Goal: Information Seeking & Learning: Understand process/instructions

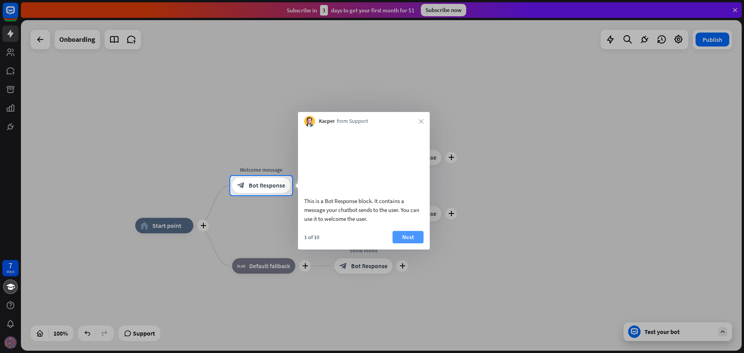
click at [402, 244] on button "Next" at bounding box center [408, 237] width 31 height 12
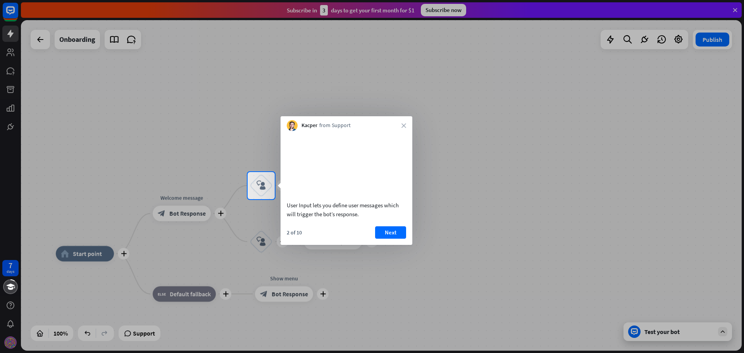
click at [331, 177] on video at bounding box center [346, 165] width 119 height 60
click at [380, 239] on button "Next" at bounding box center [390, 232] width 31 height 12
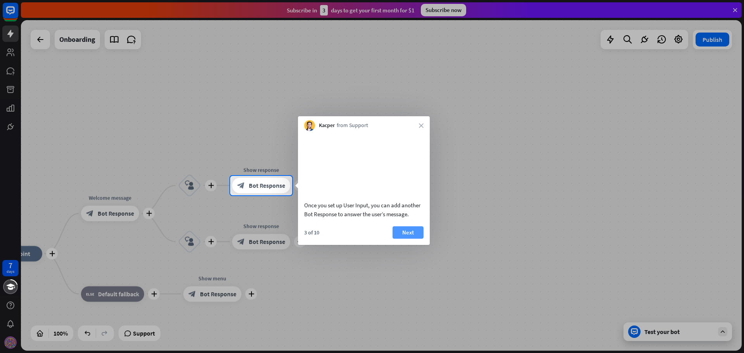
click at [413, 239] on button "Next" at bounding box center [408, 232] width 31 height 12
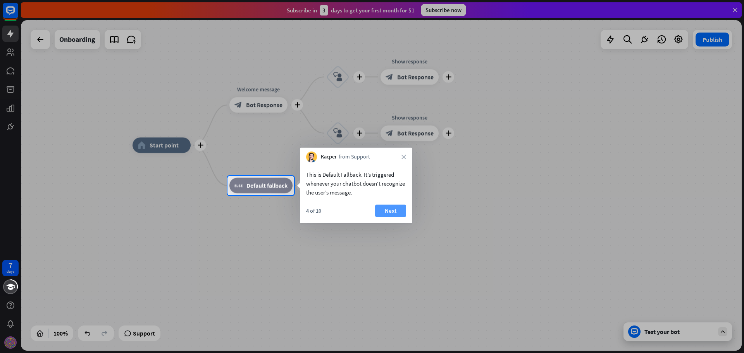
click at [396, 209] on button "Next" at bounding box center [390, 211] width 31 height 12
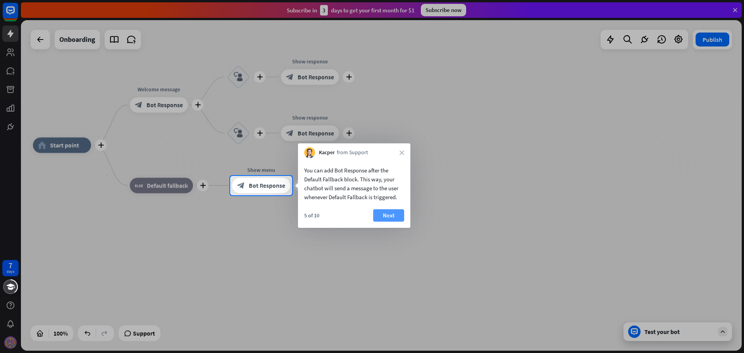
click at [392, 216] on button "Next" at bounding box center [388, 215] width 31 height 12
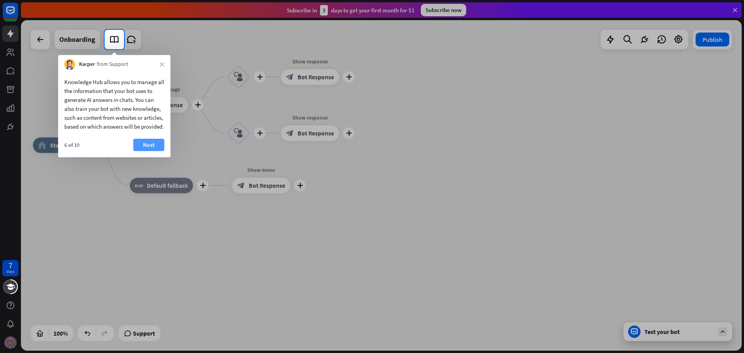
click at [149, 147] on button "Next" at bounding box center [148, 145] width 31 height 12
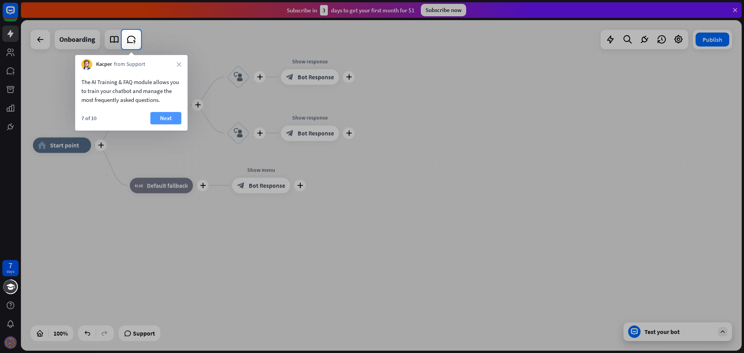
click at [161, 119] on button "Next" at bounding box center [165, 118] width 31 height 12
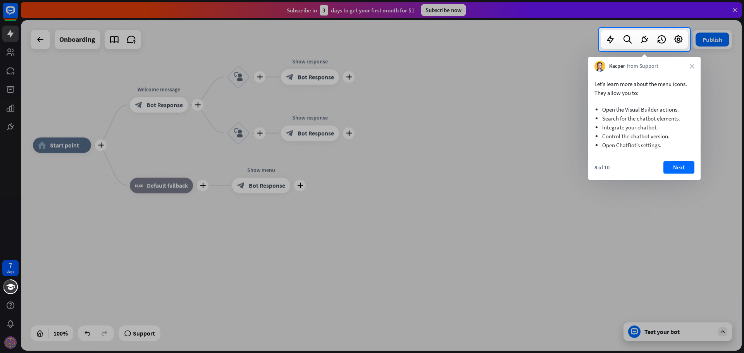
click at [688, 176] on div "8 of 10 Next" at bounding box center [645, 170] width 112 height 19
click at [676, 169] on button "Next" at bounding box center [679, 167] width 31 height 12
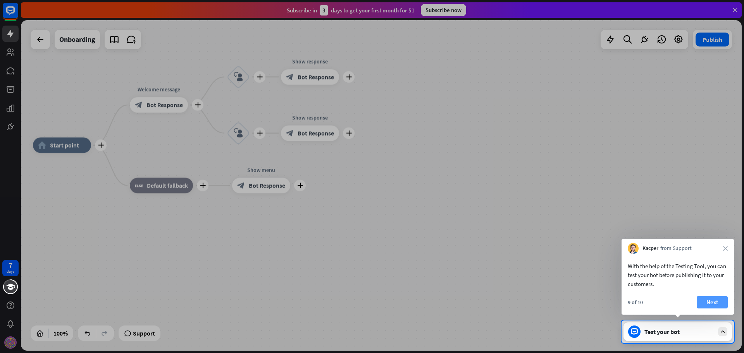
click at [717, 301] on button "Next" at bounding box center [712, 302] width 31 height 12
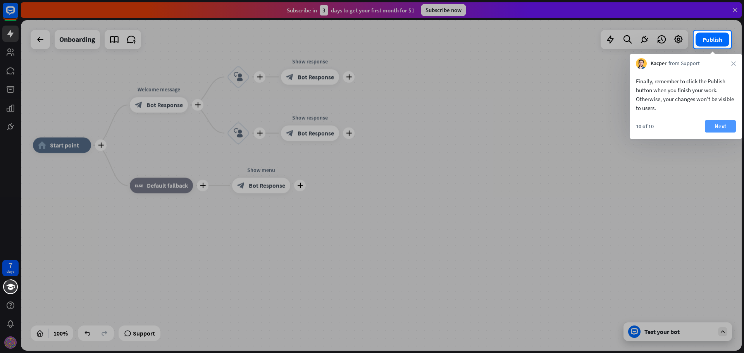
click at [725, 128] on button "Next" at bounding box center [720, 126] width 31 height 12
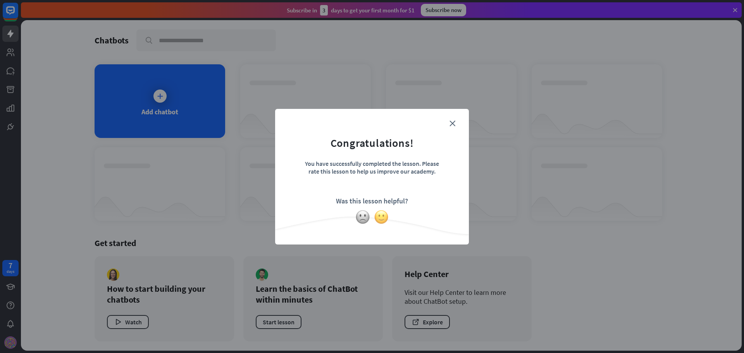
click at [381, 215] on img at bounding box center [381, 217] width 15 height 15
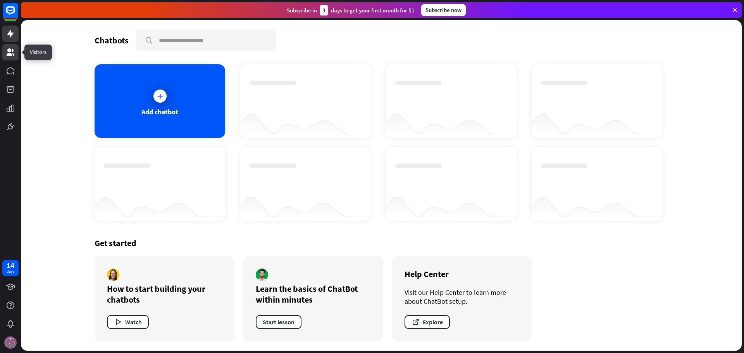
click at [9, 54] on icon at bounding box center [11, 52] width 8 height 8
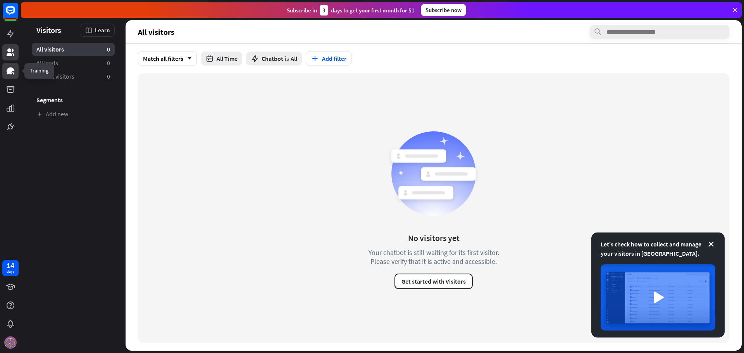
click at [8, 73] on icon at bounding box center [11, 70] width 8 height 7
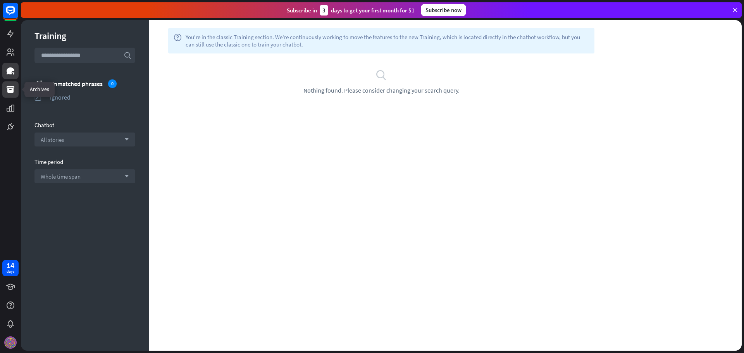
click at [12, 92] on icon at bounding box center [11, 89] width 8 height 7
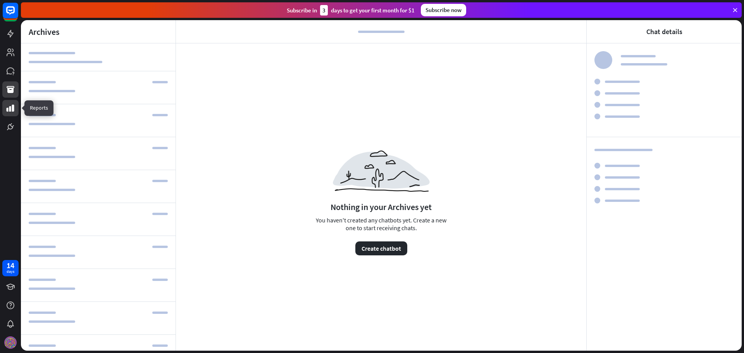
click at [10, 112] on icon at bounding box center [11, 108] width 8 height 7
